Goal: Task Accomplishment & Management: Manage account settings

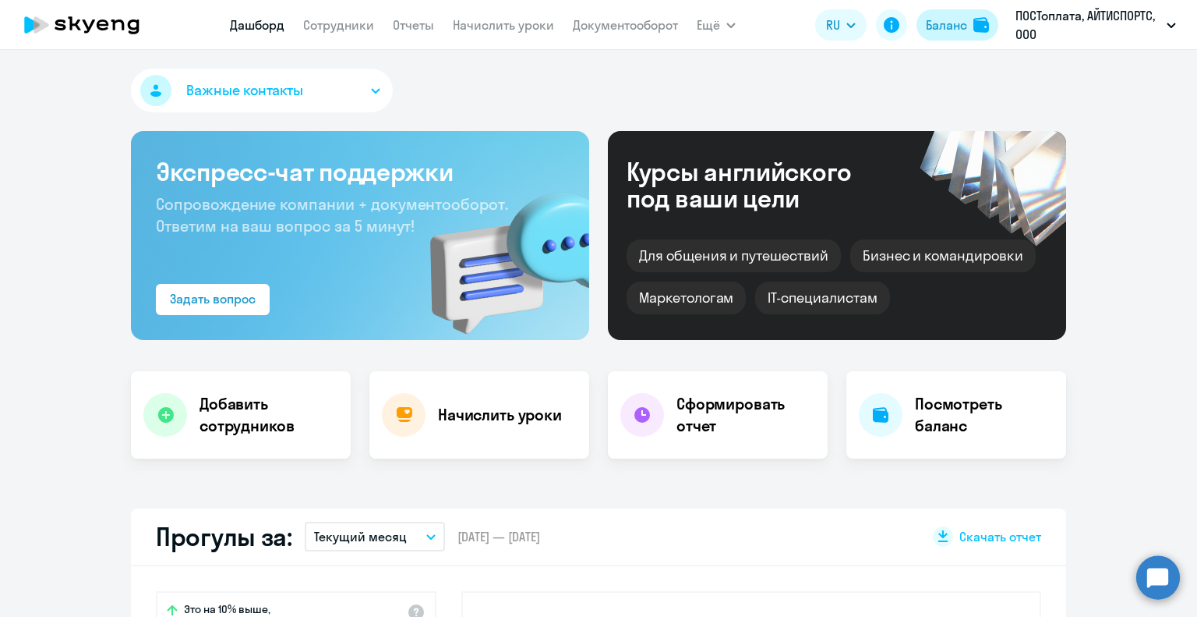
select select "30"
click at [352, 23] on link "Сотрудники" at bounding box center [338, 25] width 71 height 16
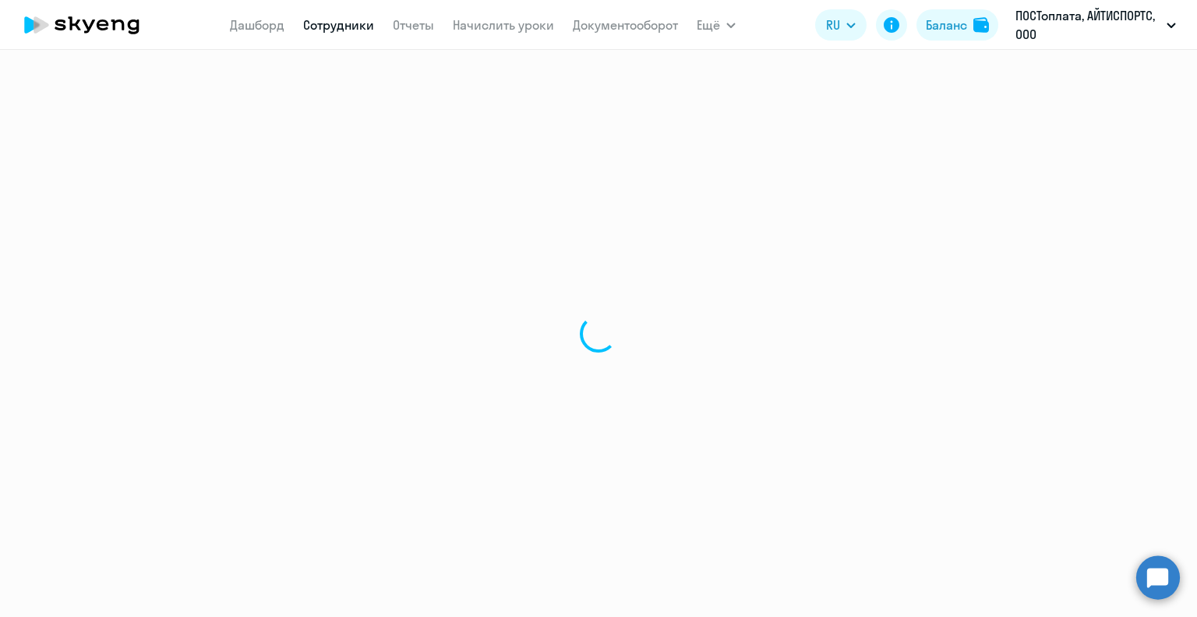
select select "30"
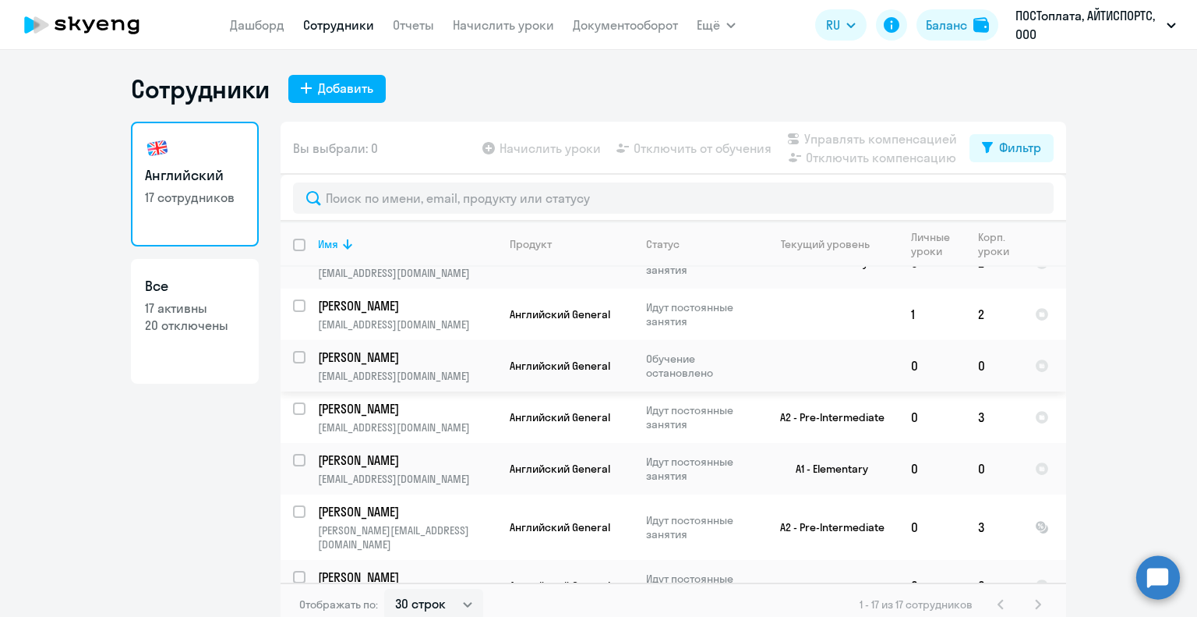
scroll to position [468, 0]
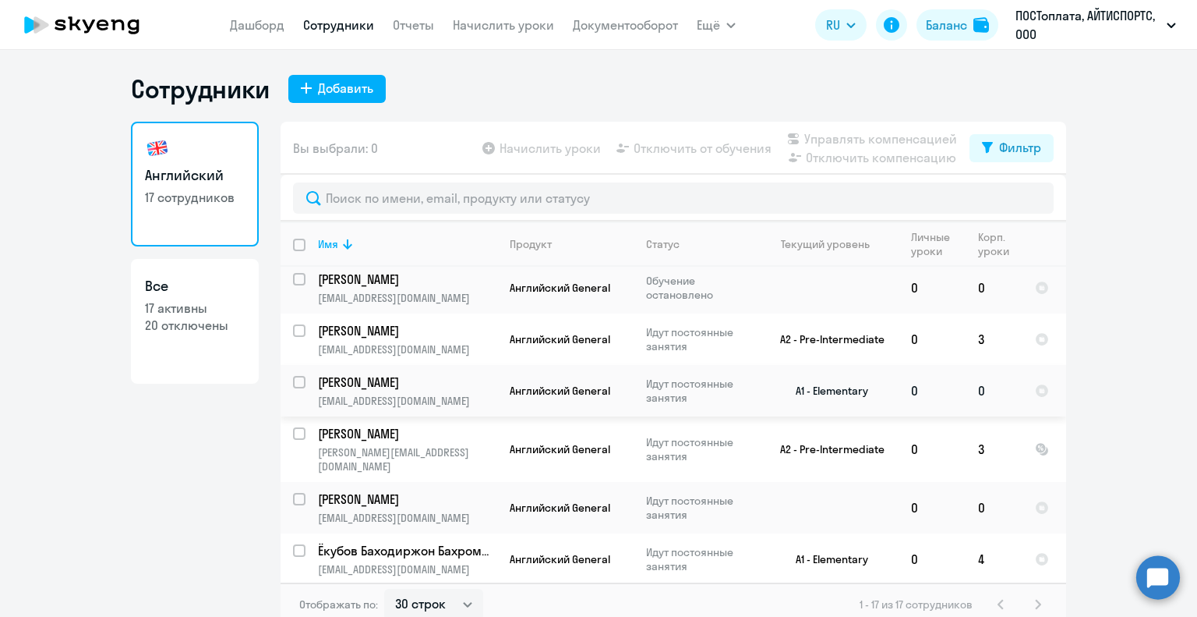
click at [293, 385] on input "select row 40327792" at bounding box center [308, 391] width 31 height 31
checkbox input "true"
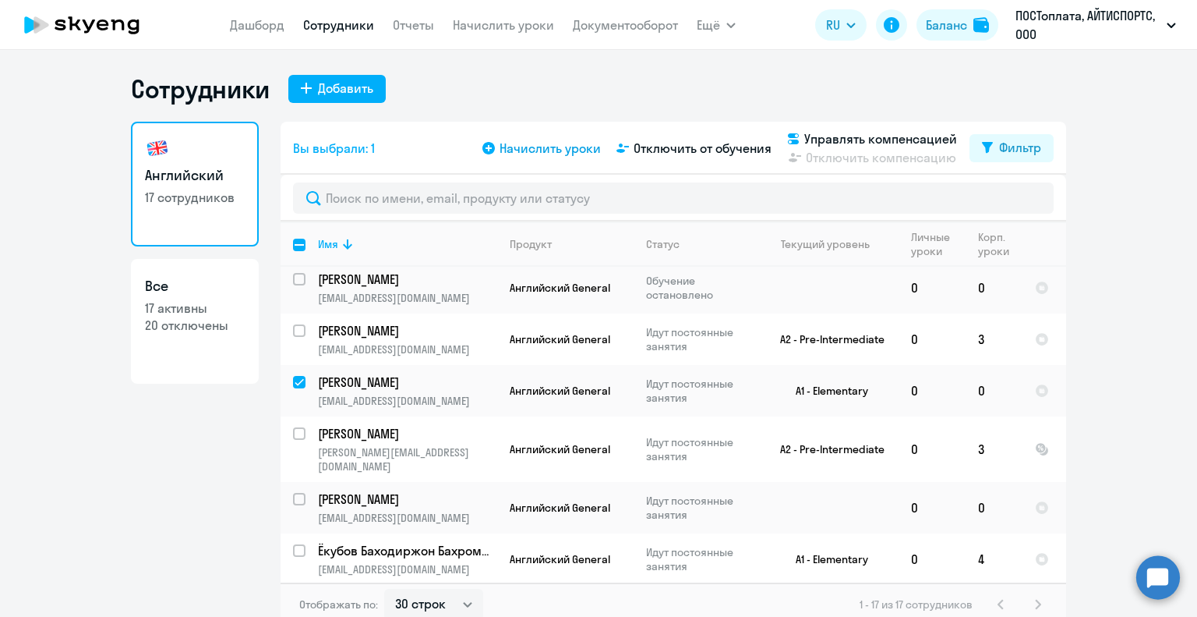
click at [533, 150] on span "Начислить уроки" at bounding box center [550, 148] width 101 height 19
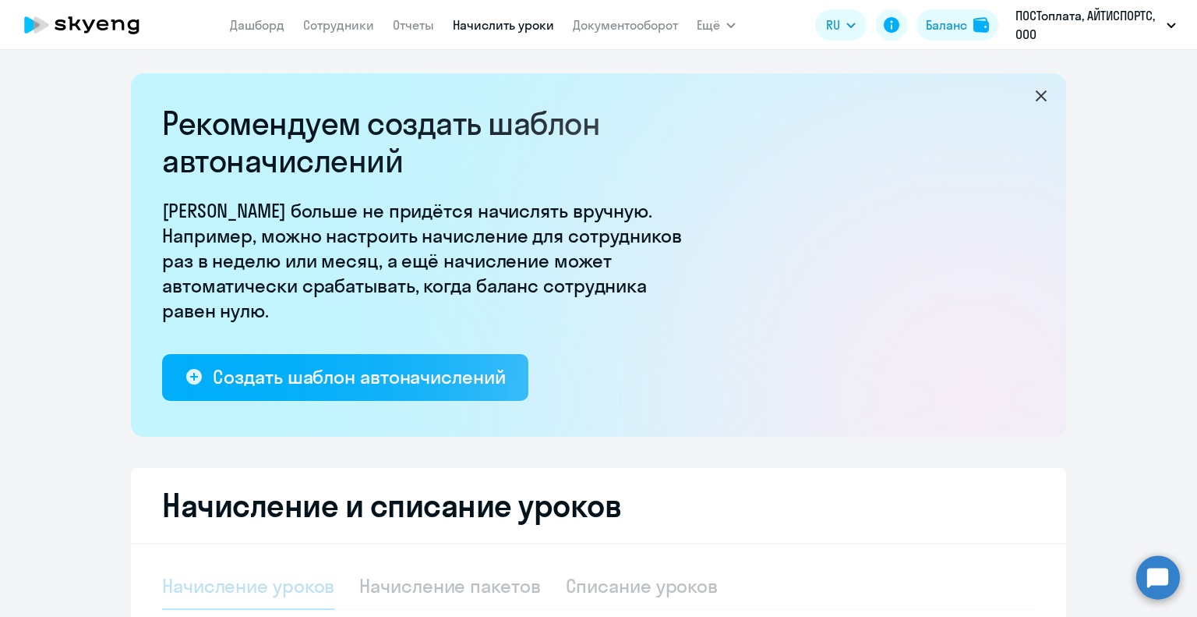
select select "10"
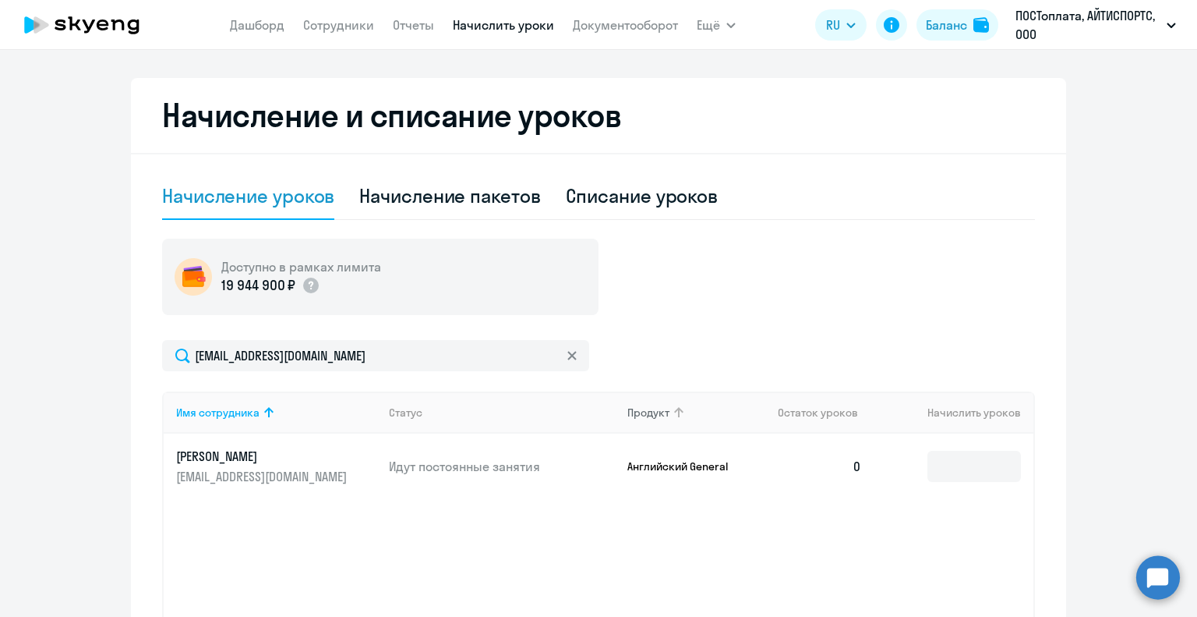
scroll to position [529, 0]
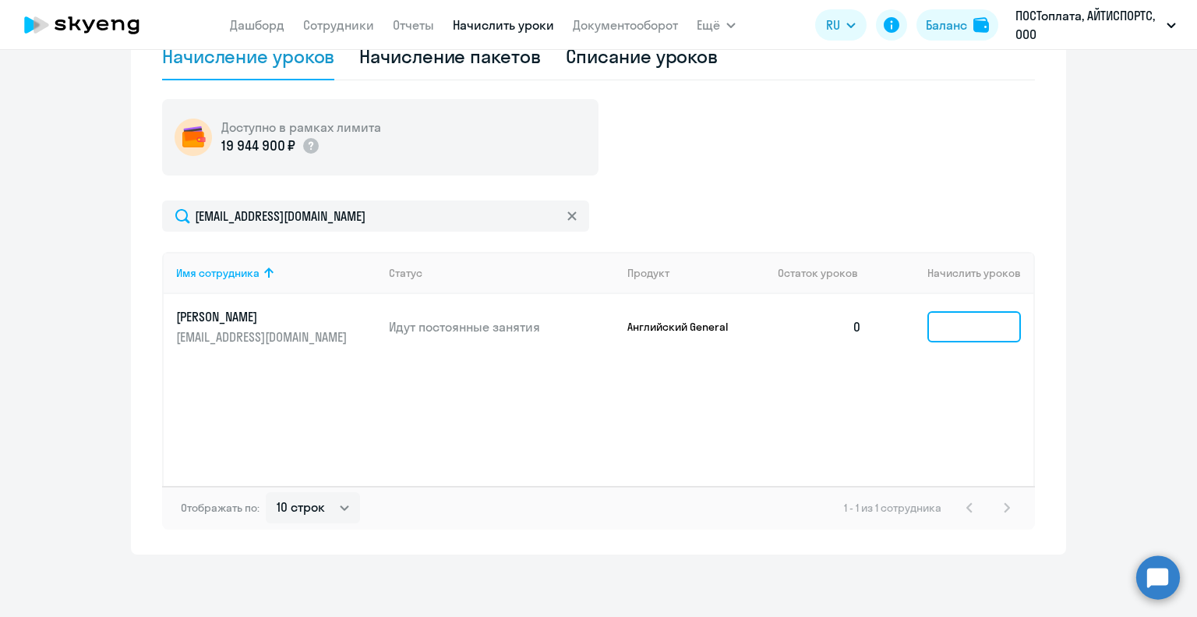
click at [1002, 331] on input at bounding box center [975, 326] width 94 height 31
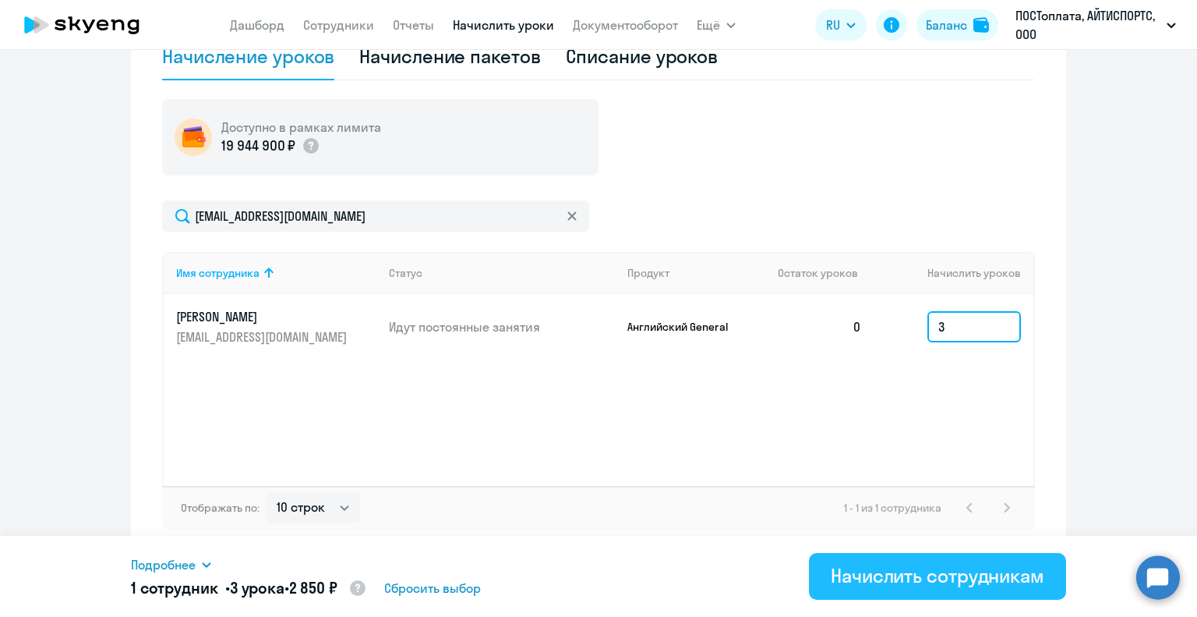
type input "3"
click at [942, 567] on div "Начислить сотрудникам" at bounding box center [938, 575] width 214 height 25
